Goal: Information Seeking & Learning: Learn about a topic

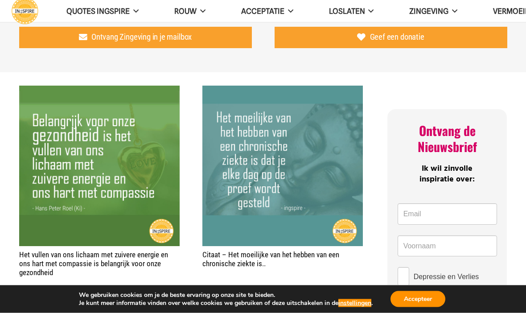
scroll to position [287, 0]
click at [286, 189] on img "Citaat – Het moeilijke van het hebben van een chronische ziekte is.." at bounding box center [282, 166] width 160 height 160
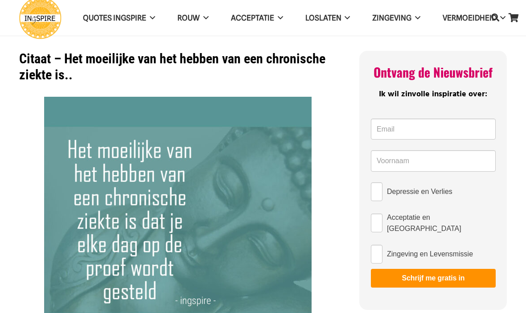
click at [196, 17] on span "ROUW" at bounding box center [188, 17] width 22 height 9
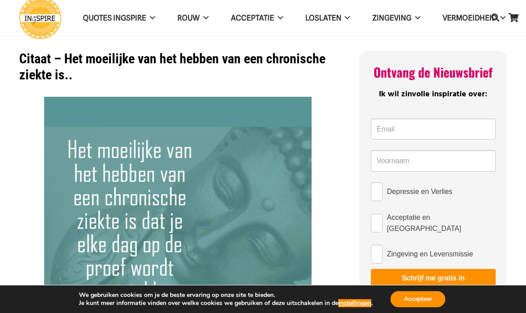
click at [142, 20] on span "QUOTES INGSPIRE" at bounding box center [114, 17] width 63 height 9
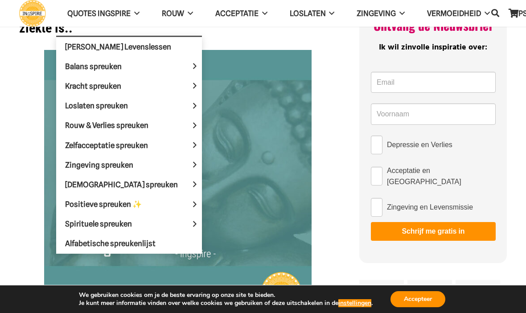
scroll to position [46, 0]
click at [121, 181] on span "[DEMOGRAPHIC_DATA] spreuken" at bounding box center [129, 184] width 128 height 9
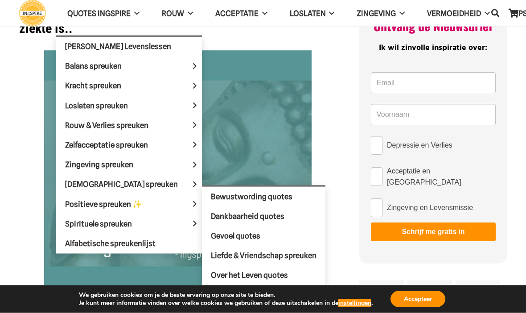
click at [242, 271] on span "Over het Leven quotes" at bounding box center [249, 275] width 77 height 9
